Goal: Task Accomplishment & Management: Complete application form

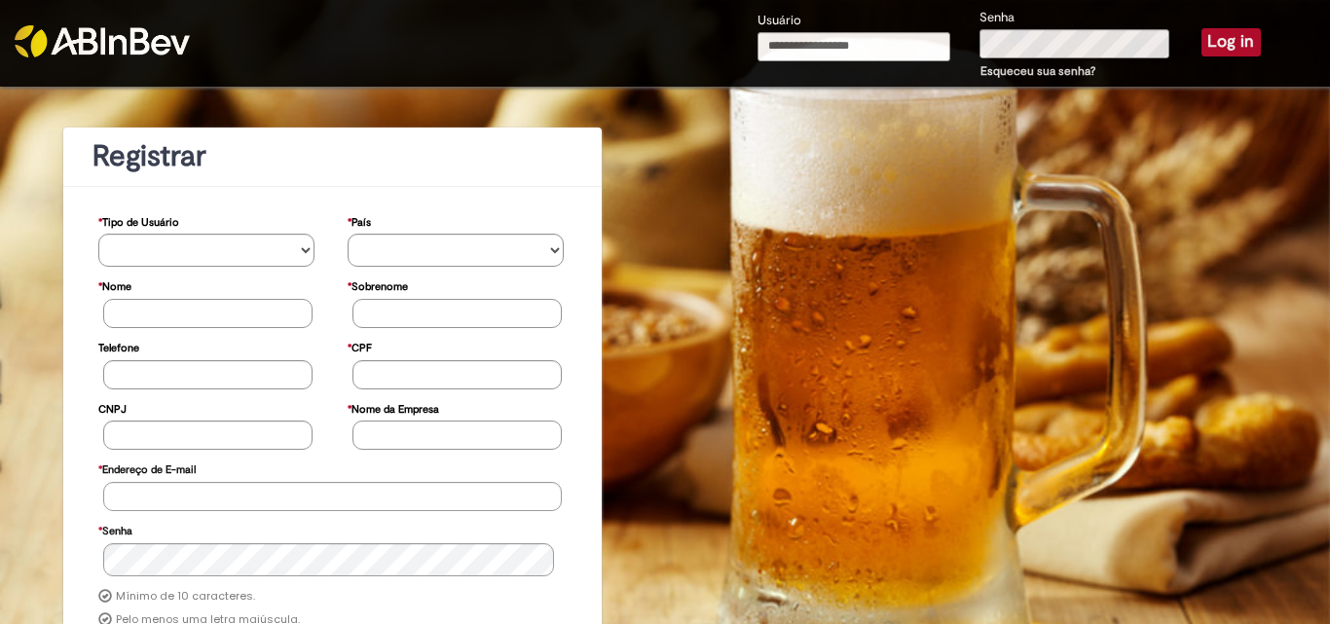
click at [803, 44] on input "Usuário" at bounding box center [853, 46] width 193 height 29
type input "**********"
